Goal: Information Seeking & Learning: Learn about a topic

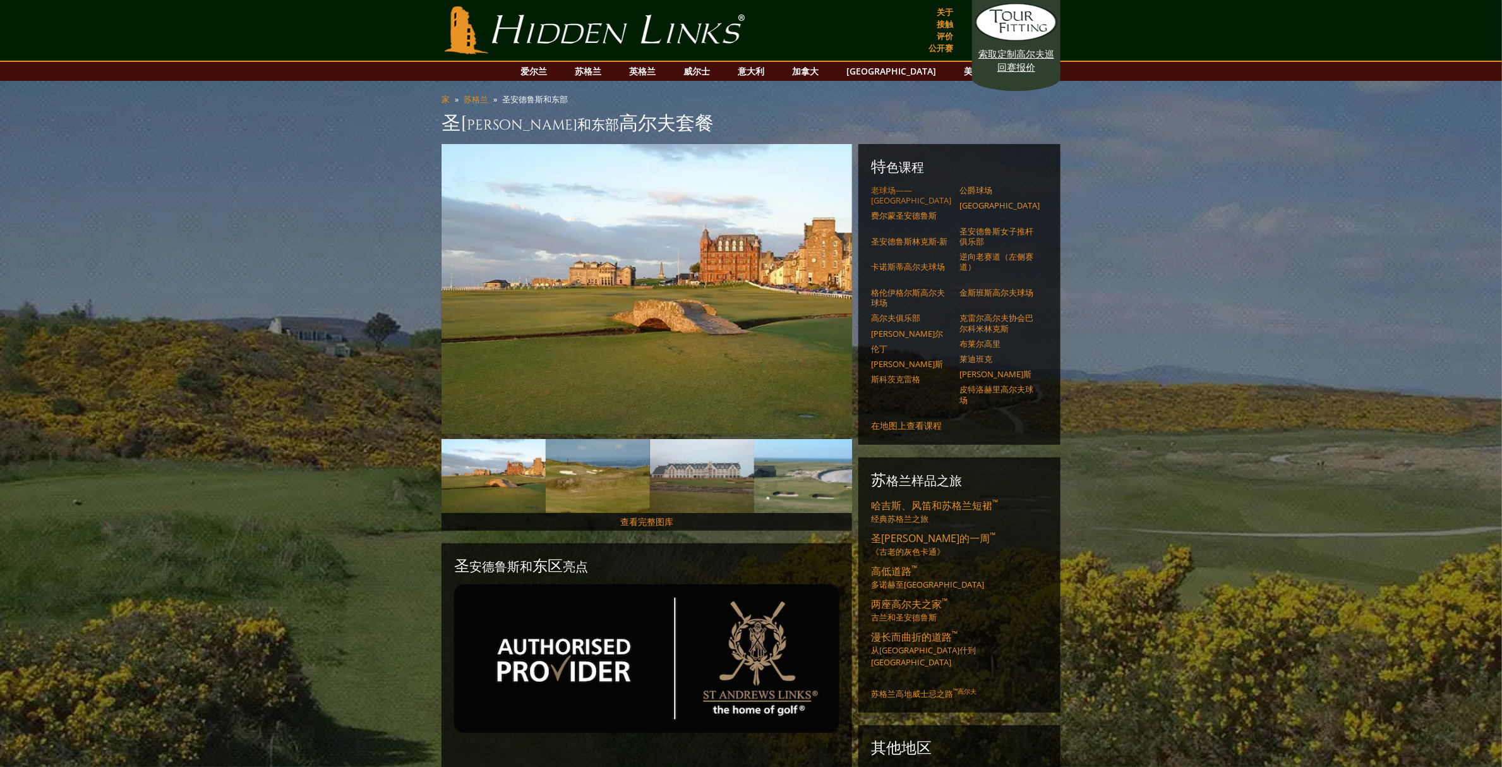
click at [902, 205] on font "老球场——[GEOGRAPHIC_DATA]" at bounding box center [911, 194] width 80 height 21
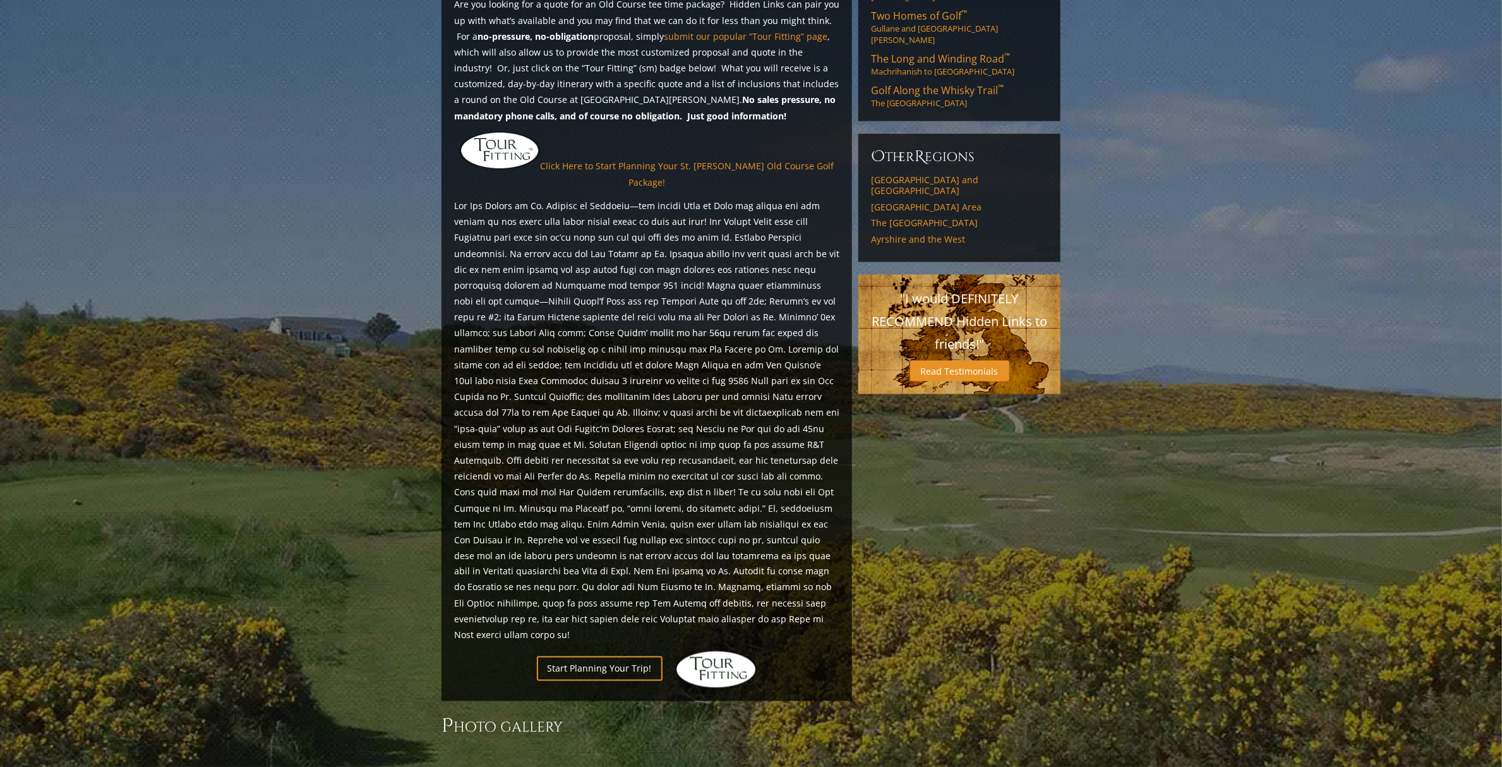
scroll to position [947, 0]
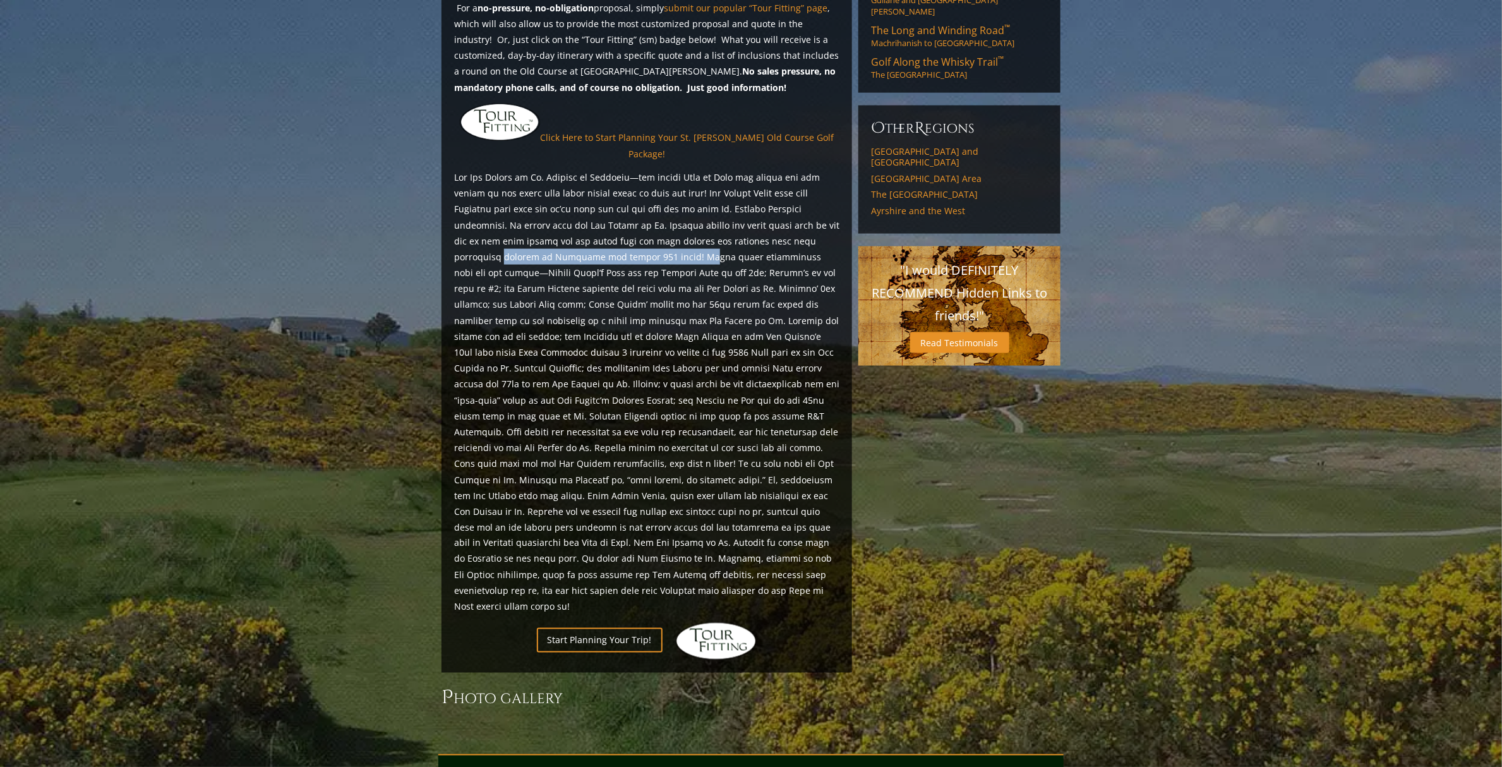
drag, startPoint x: 449, startPoint y: 167, endPoint x: 644, endPoint y: 191, distance: 196.7
click at [633, 181] on div "The Old Course – St. Andrews Links, St. Andrews Scotland H ighlights Are you lo…" at bounding box center [647, 84] width 411 height 1177
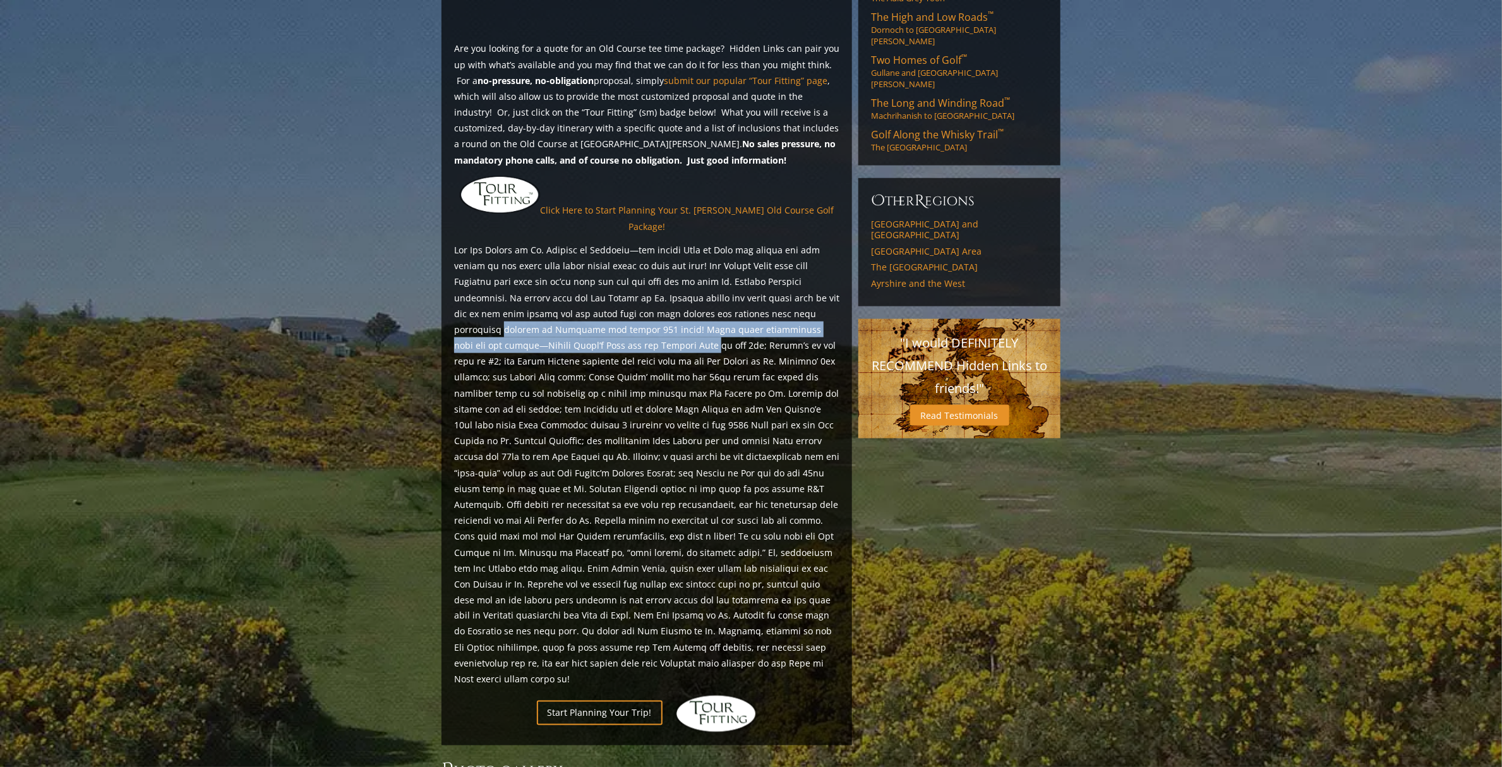
scroll to position [726, 0]
